Goal: Check status: Check status

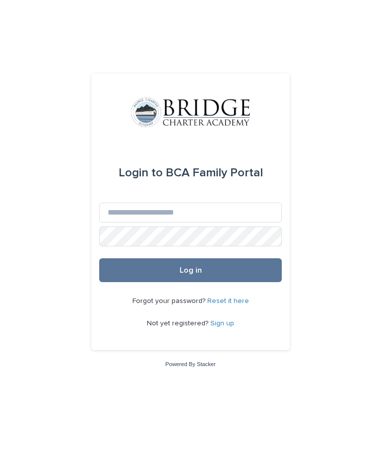
scroll to position [0, 0]
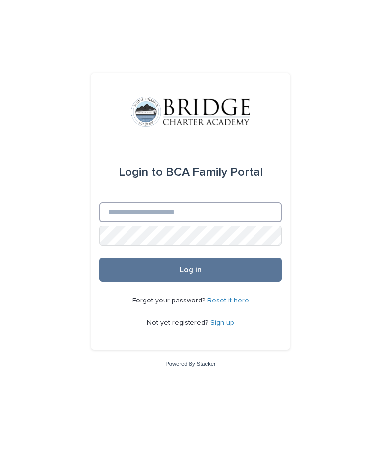
type input "**********"
click at [191, 282] on button "Log in" at bounding box center [190, 270] width 183 height 24
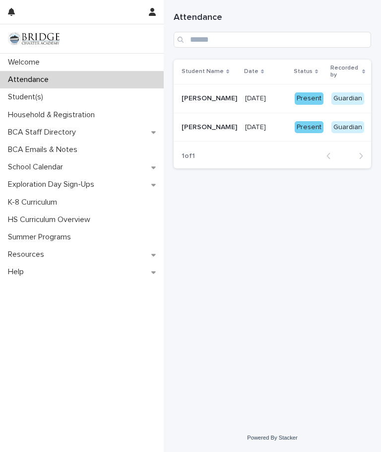
click at [296, 121] on div "Present" at bounding box center [309, 127] width 29 height 12
